Goal: Find specific page/section: Find specific page/section

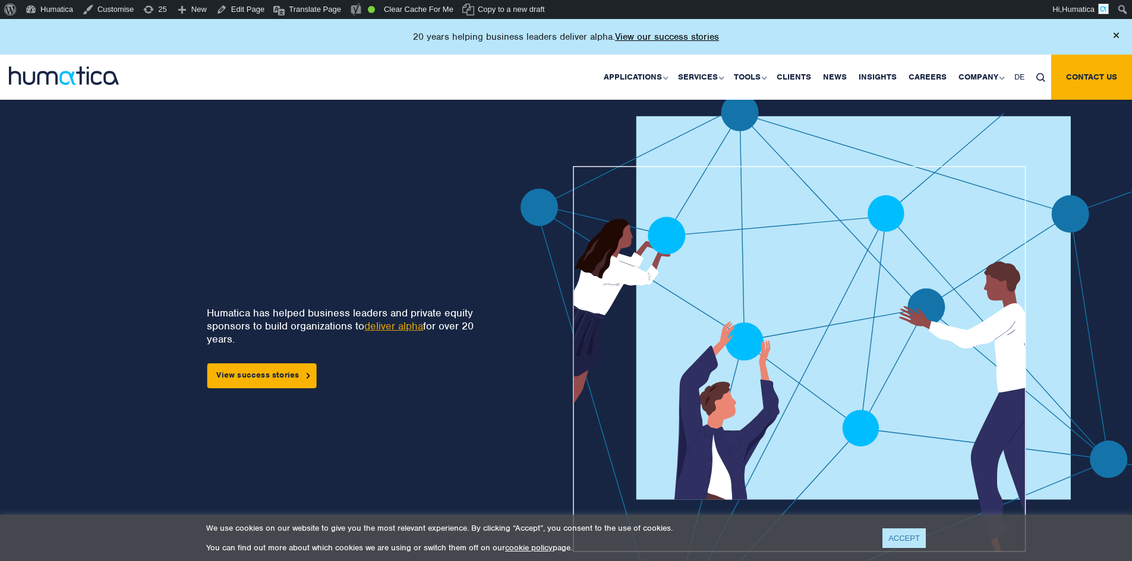
click at [902, 542] on link "ACCEPT" at bounding box center [903, 539] width 43 height 20
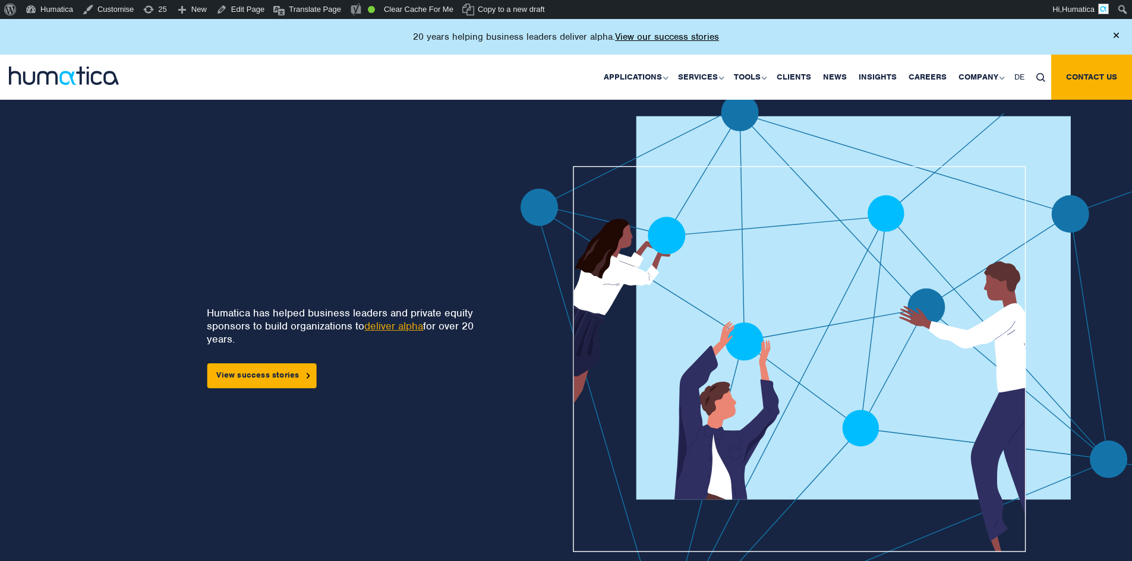
drag, startPoint x: 350, startPoint y: 211, endPoint x: 233, endPoint y: 190, distance: 118.4
click at [233, 190] on div "Humatica has helped business leaders and private equity sponsors to build organ…" at bounding box center [234, 378] width 393 height 569
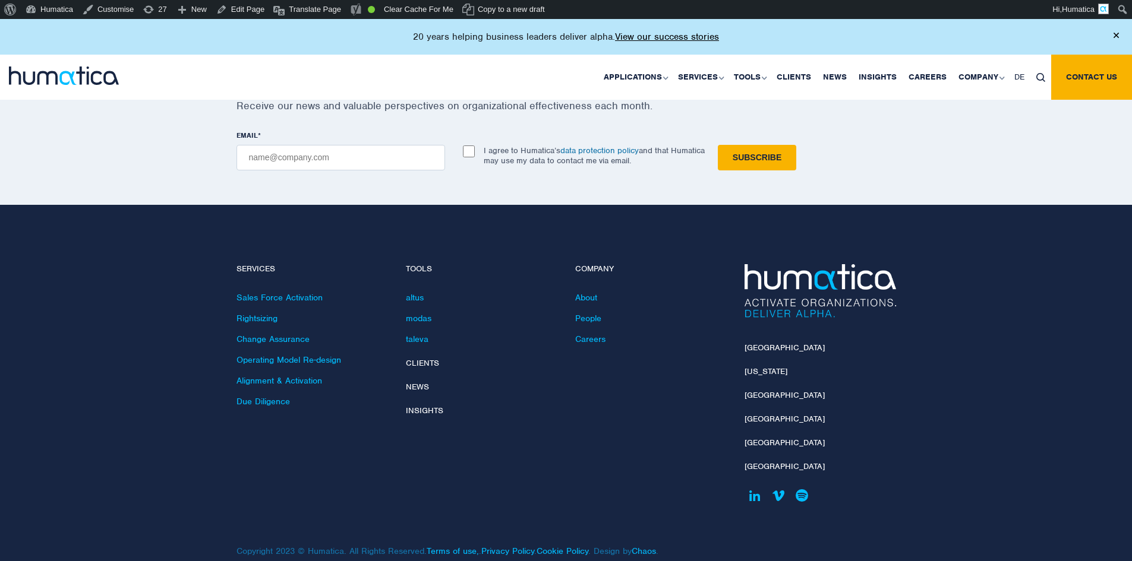
scroll to position [3534, 0]
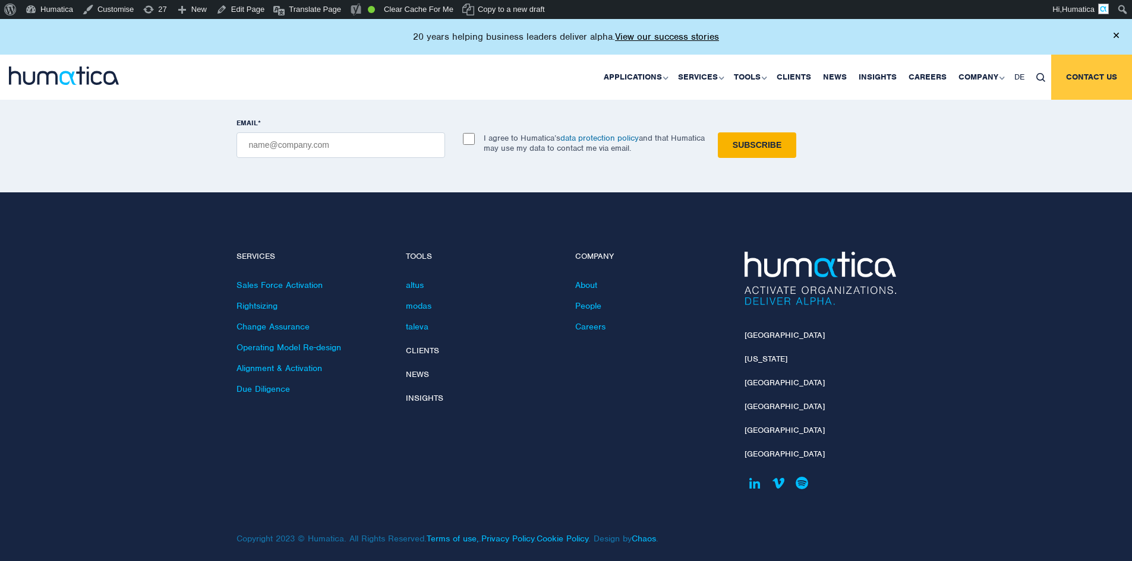
click at [1062, 74] on link "Contact us" at bounding box center [1091, 77] width 81 height 45
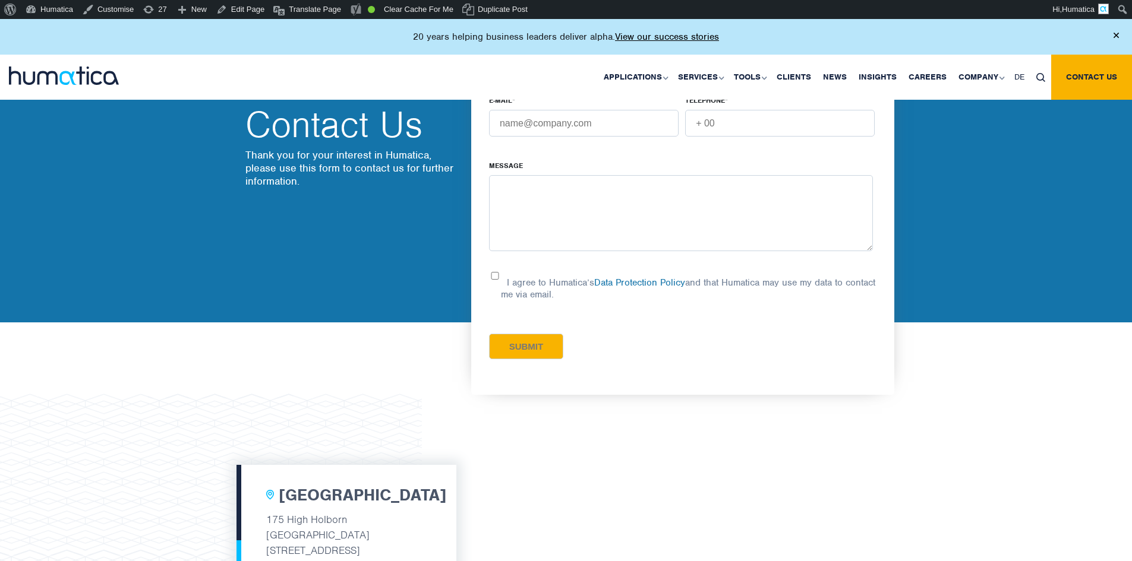
scroll to position [59, 0]
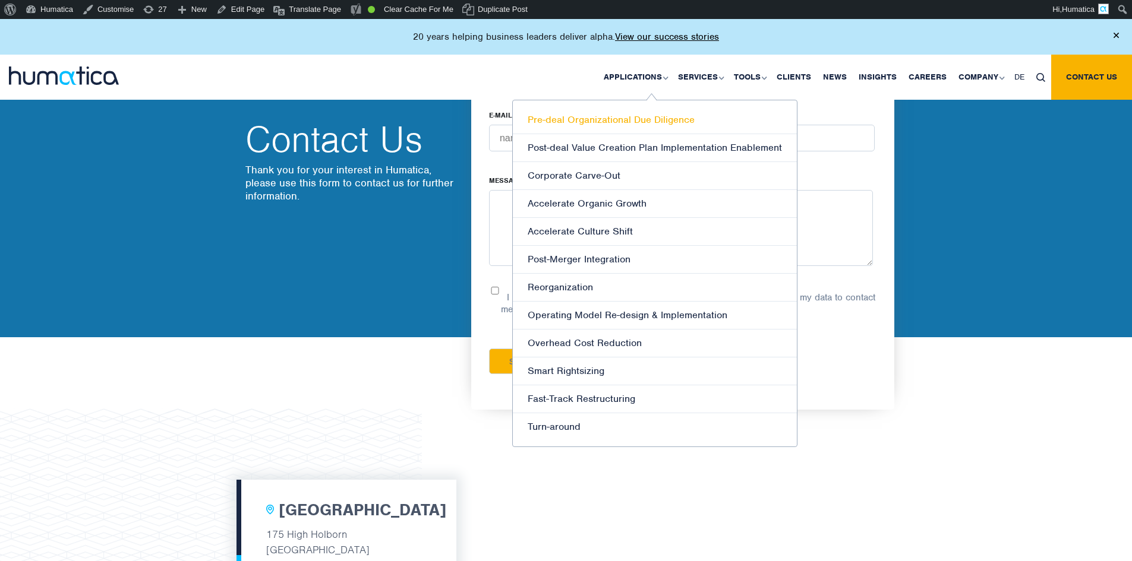
click at [621, 119] on link "Pre-deal Organizational Due Diligence" at bounding box center [655, 120] width 284 height 28
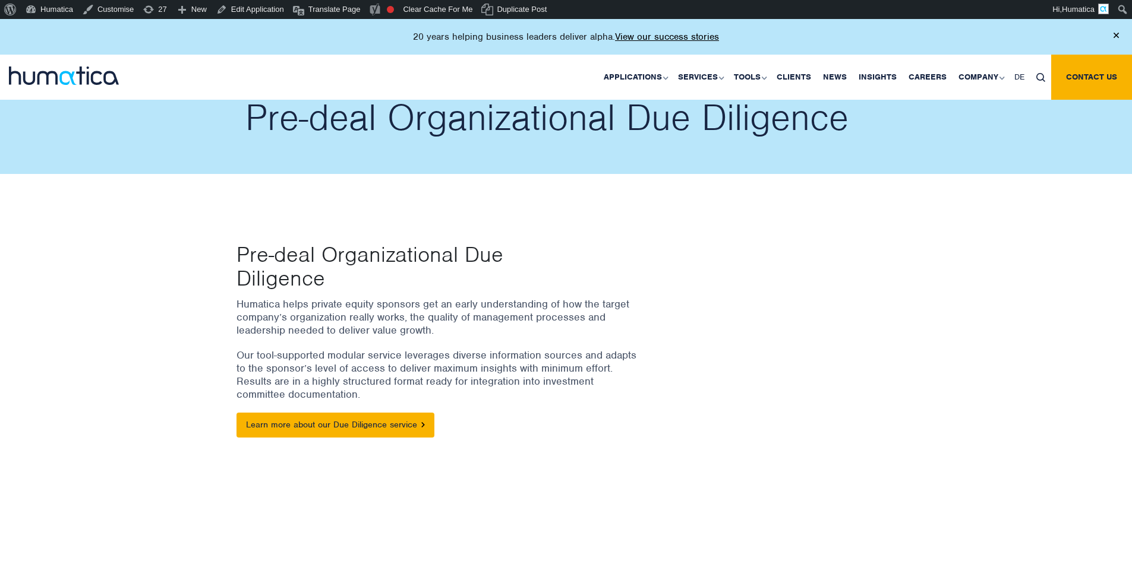
click at [1118, 33] on img at bounding box center [1115, 35] width 5 height 5
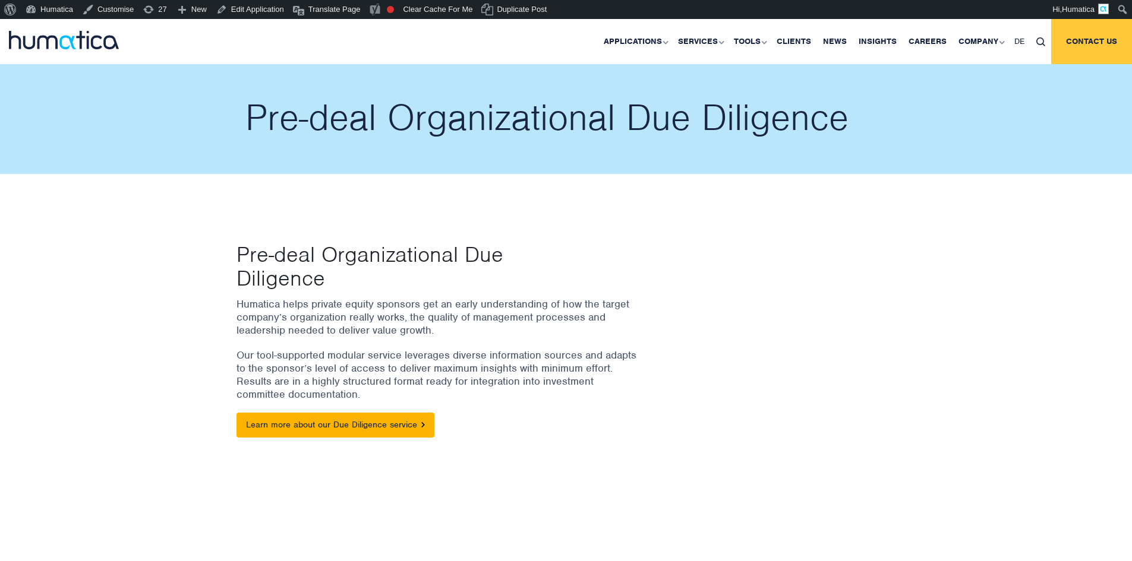
click at [1071, 42] on link "Contact us" at bounding box center [1091, 41] width 81 height 45
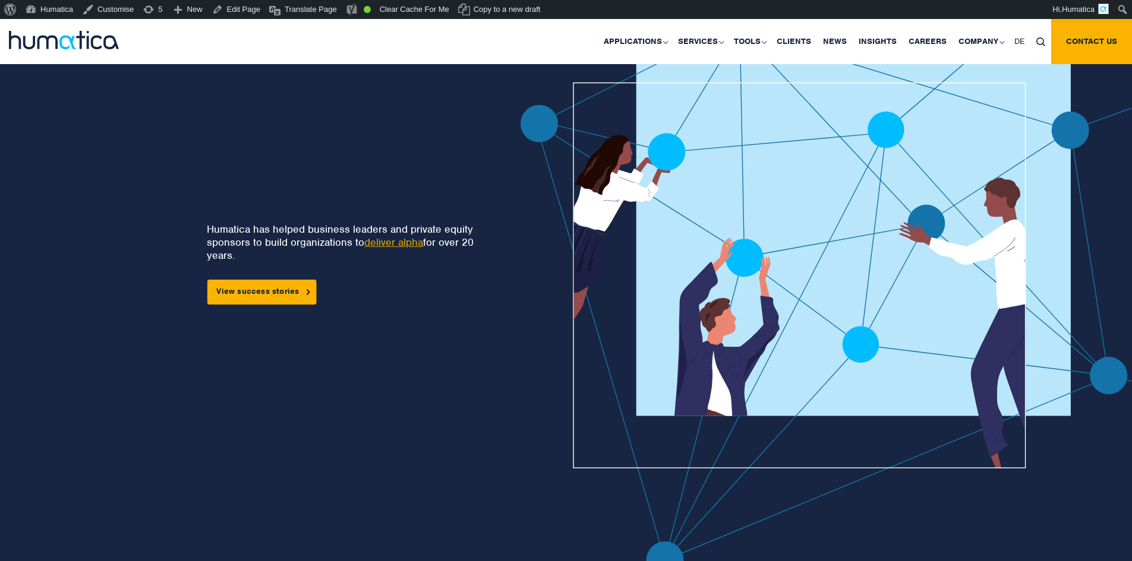
scroll to position [59, 0]
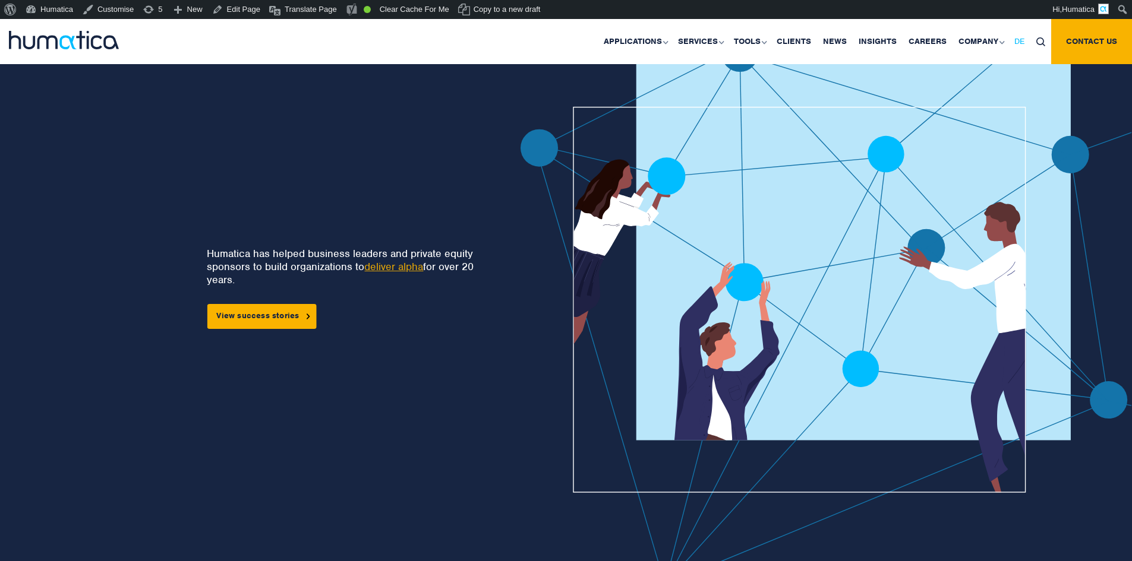
click at [1016, 46] on span "DE" at bounding box center [1019, 41] width 10 height 10
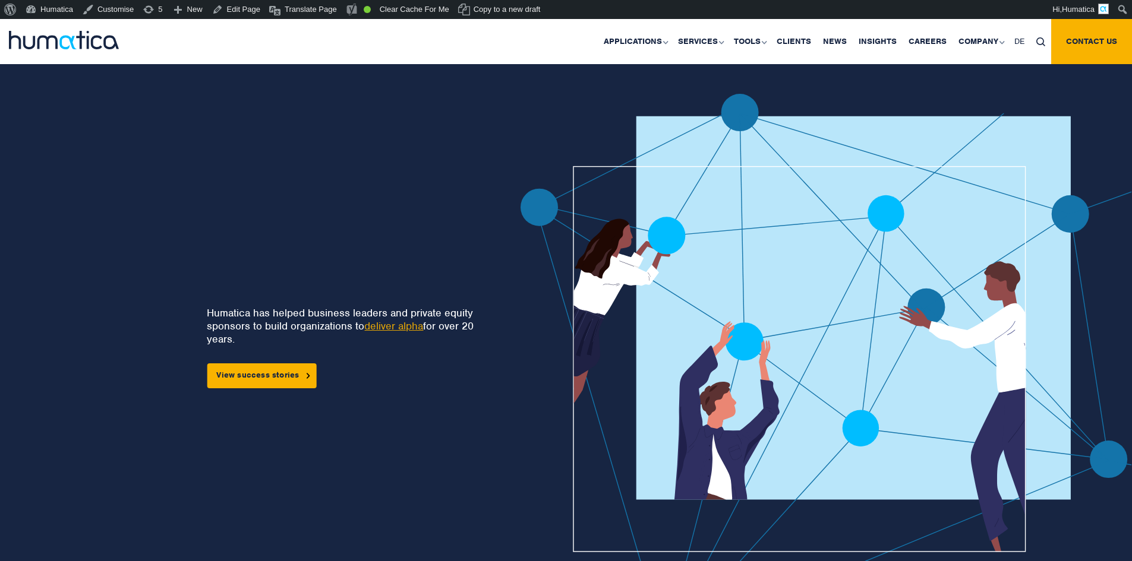
click at [419, 121] on div "Humatica has helped business leaders and private equity sponsors to build organ…" at bounding box center [234, 378] width 393 height 569
